Goal: Task Accomplishment & Management: Manage account settings

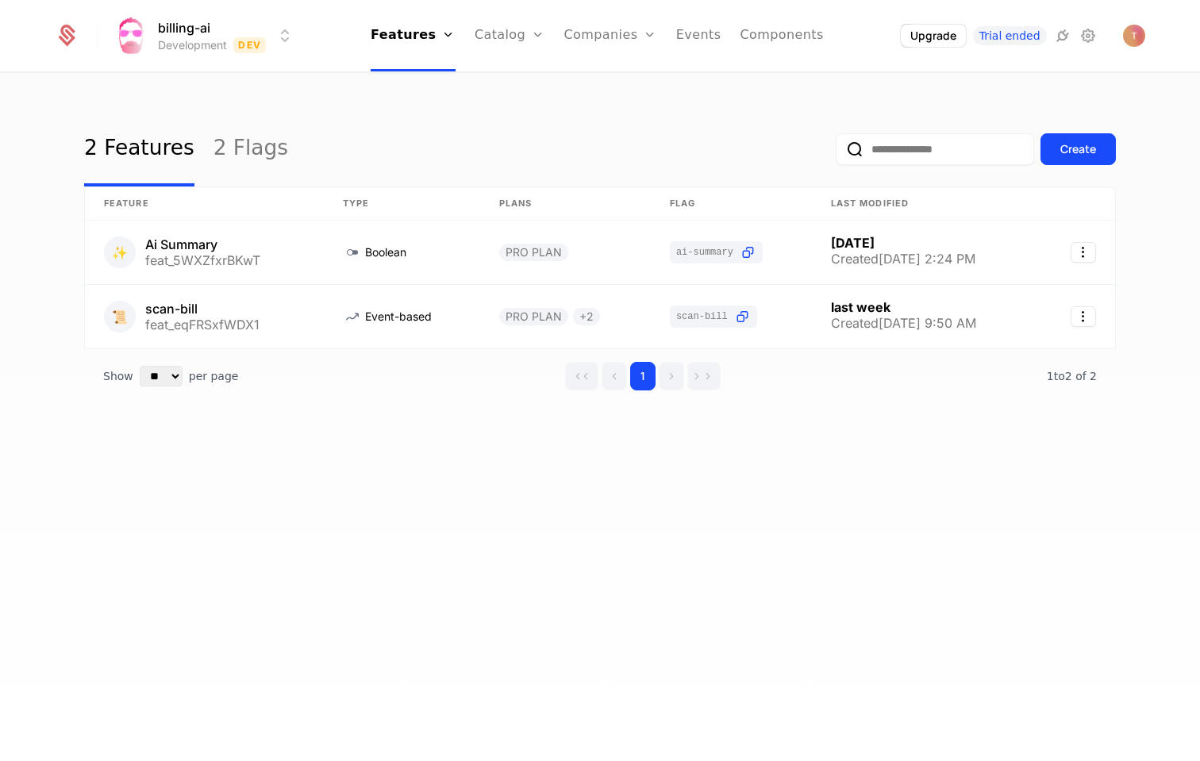
click at [1135, 32] on img "Open user button" at bounding box center [1134, 36] width 22 height 22
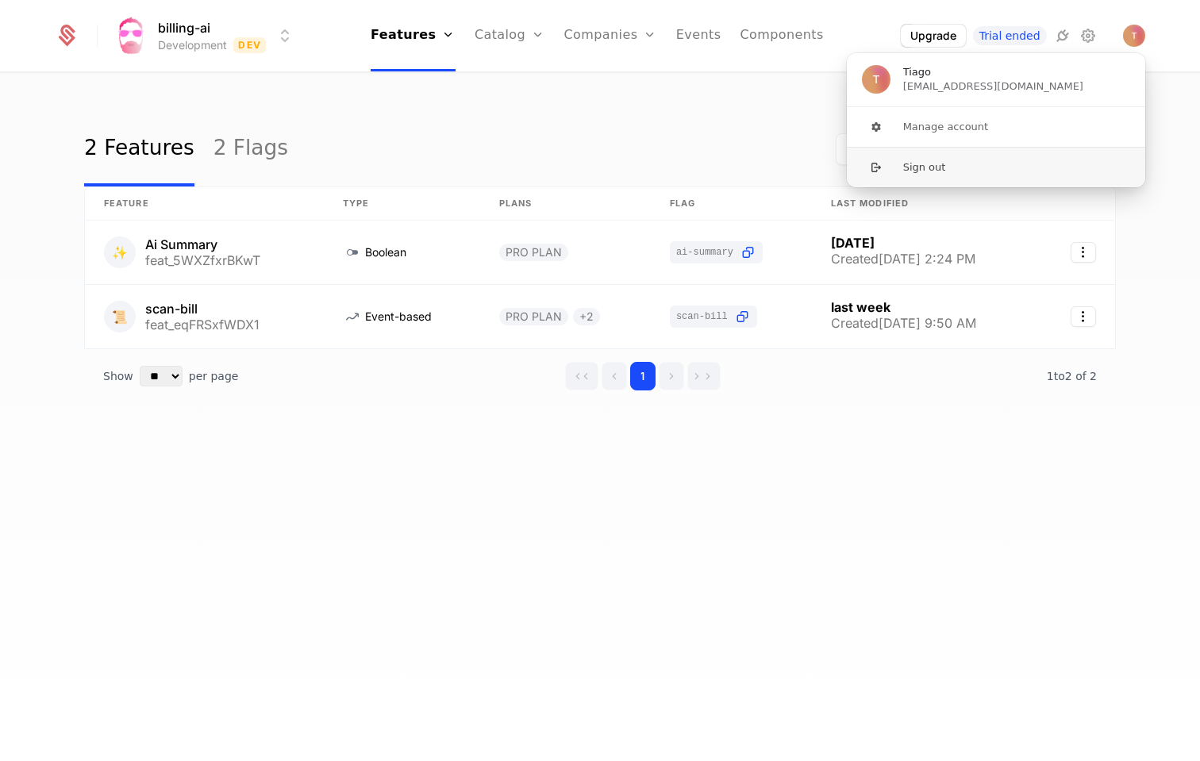
click at [906, 164] on button "Sign out" at bounding box center [996, 167] width 300 height 40
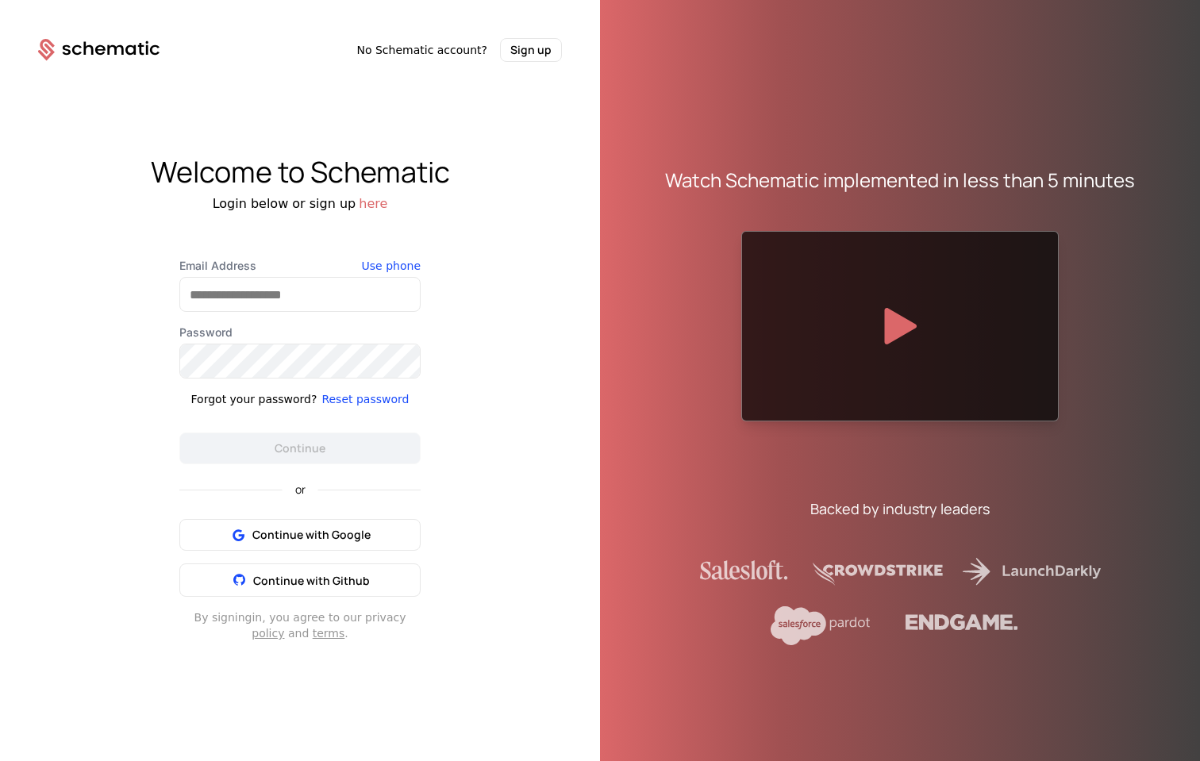
click at [470, 233] on div "Welcome to Schematic Login below or sign up here Email Address Use phone Passwo…" at bounding box center [300, 399] width 600 height 674
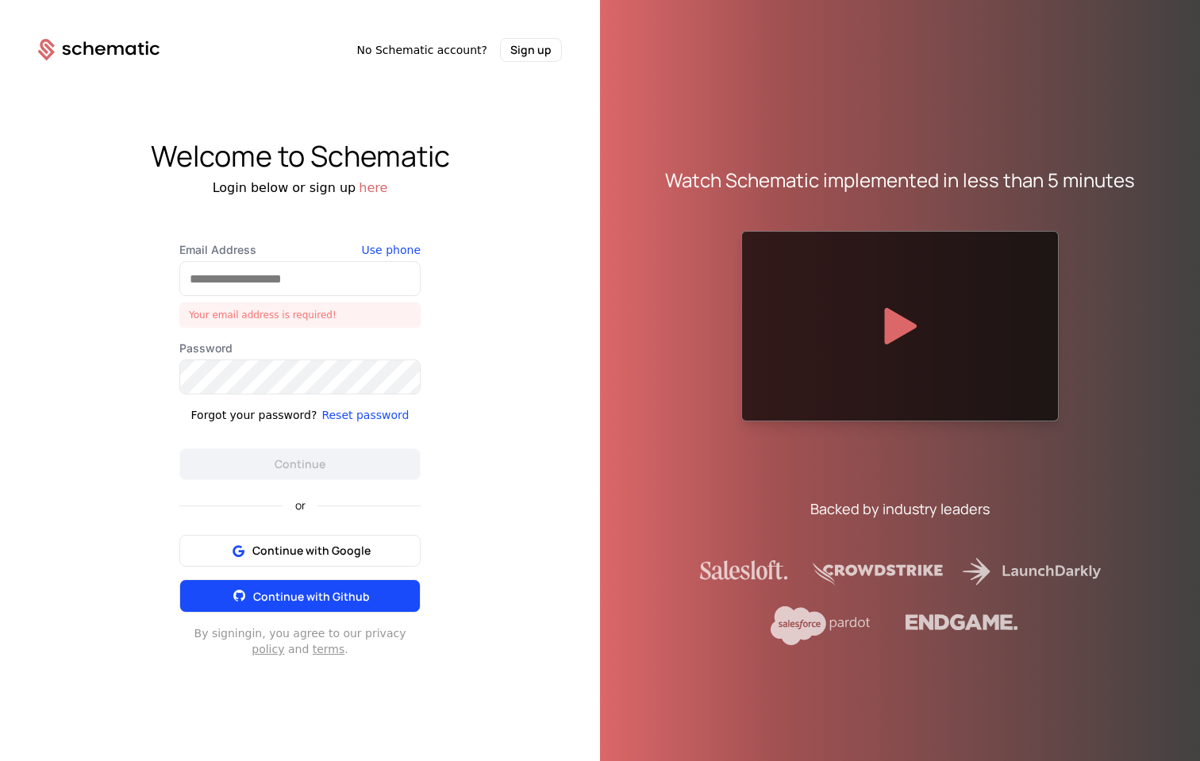
click at [302, 593] on span "Continue with Github" at bounding box center [311, 596] width 117 height 15
